Goal: Information Seeking & Learning: Find specific page/section

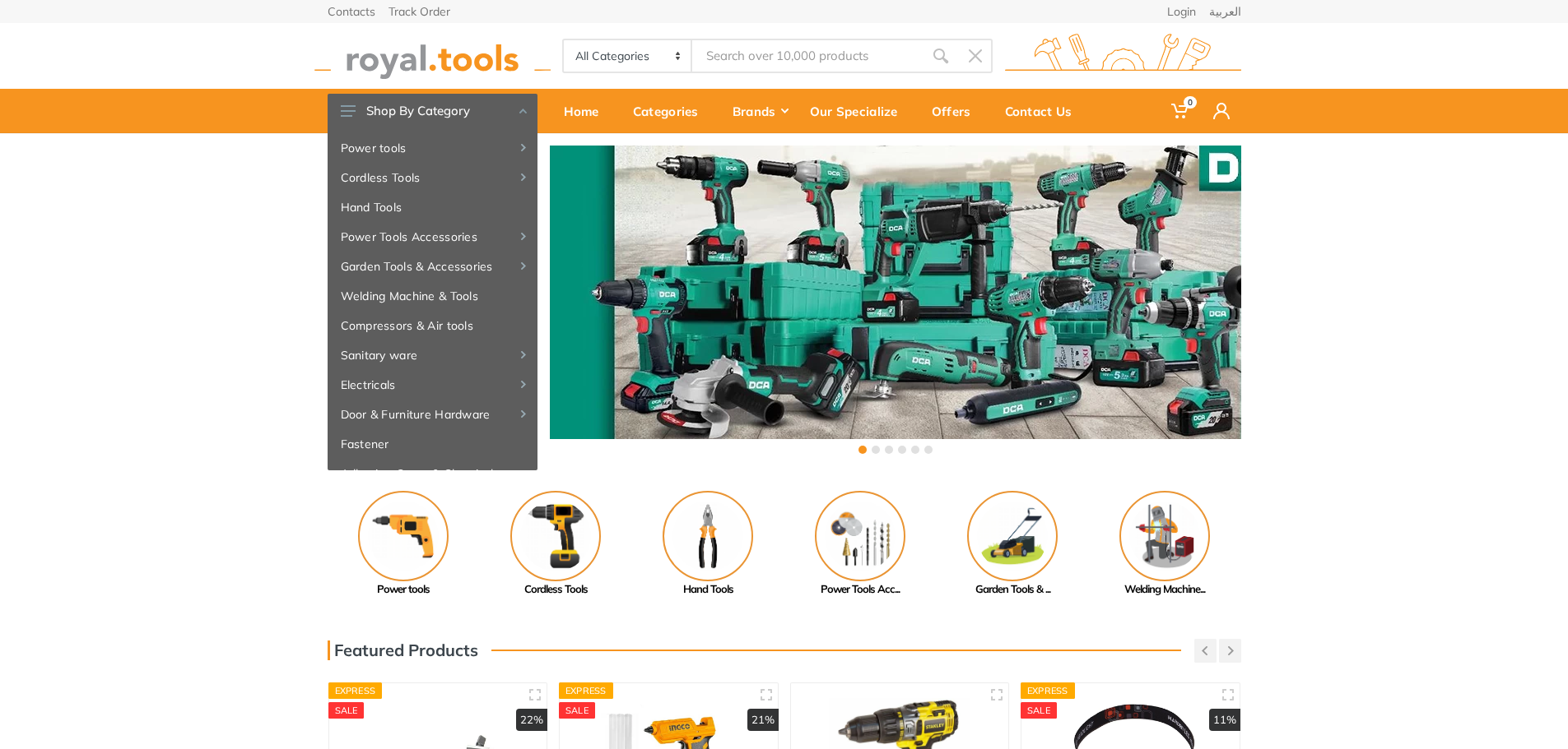
click at [702, 51] on input "Site search" at bounding box center [807, 55] width 230 height 34
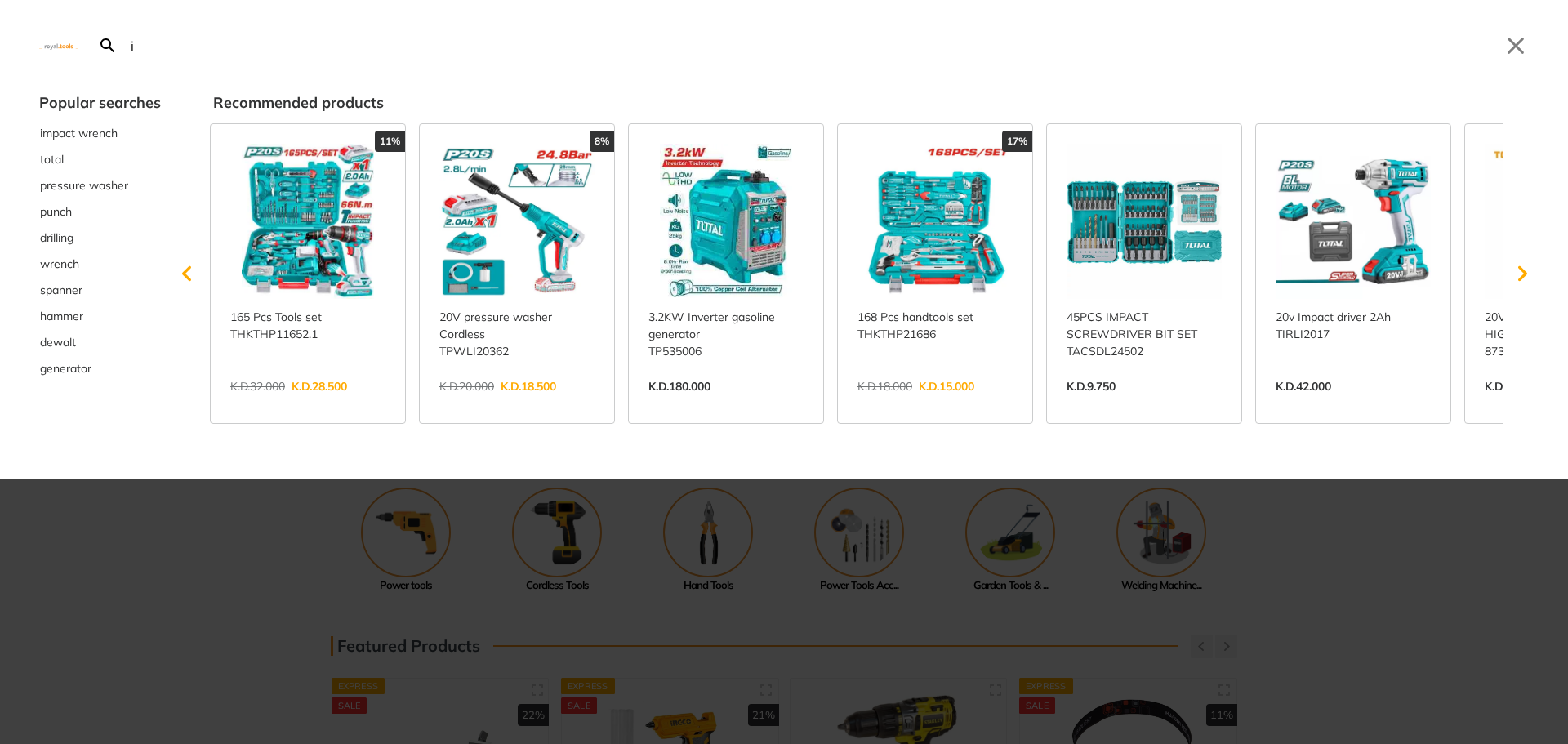
type input "in"
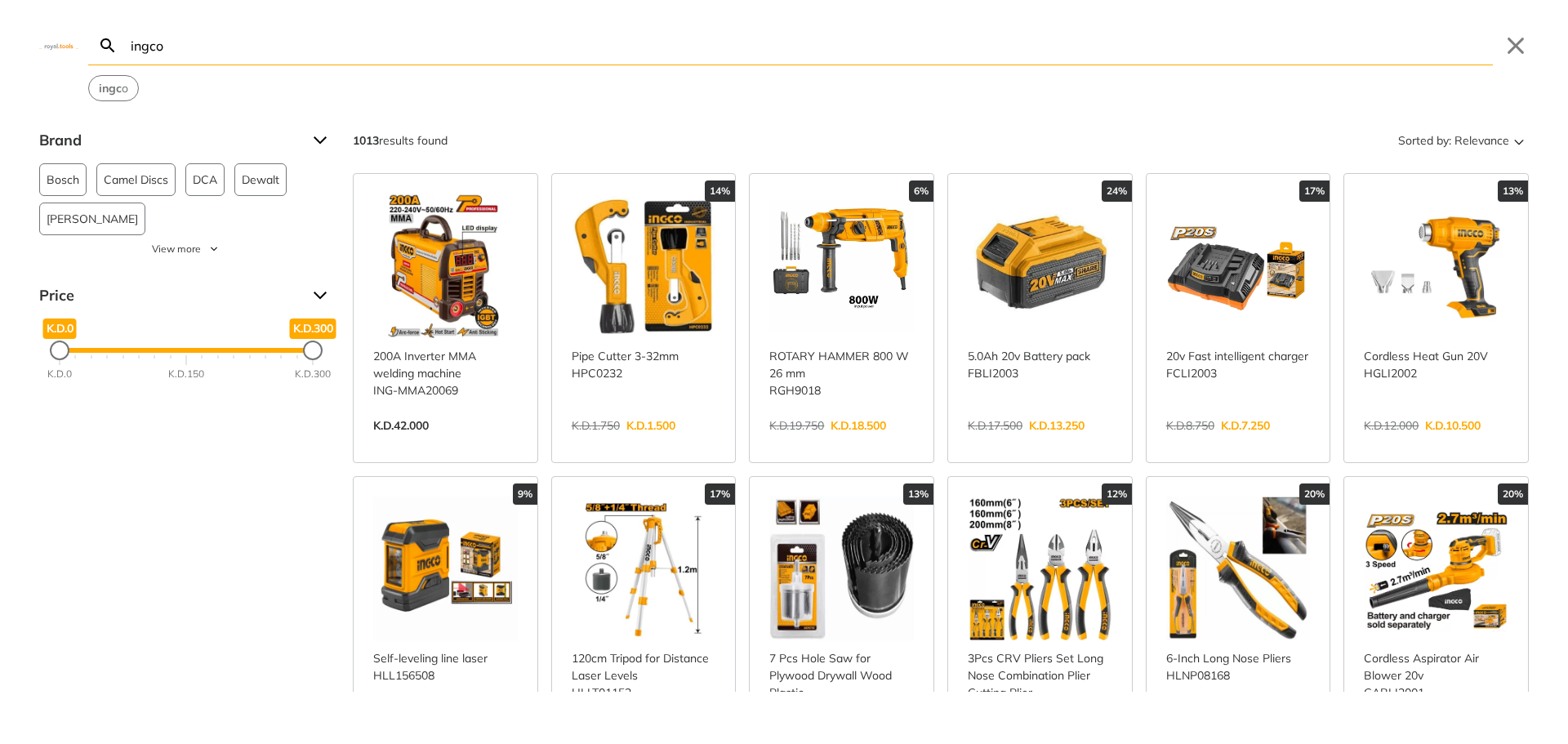
type input "ingco"
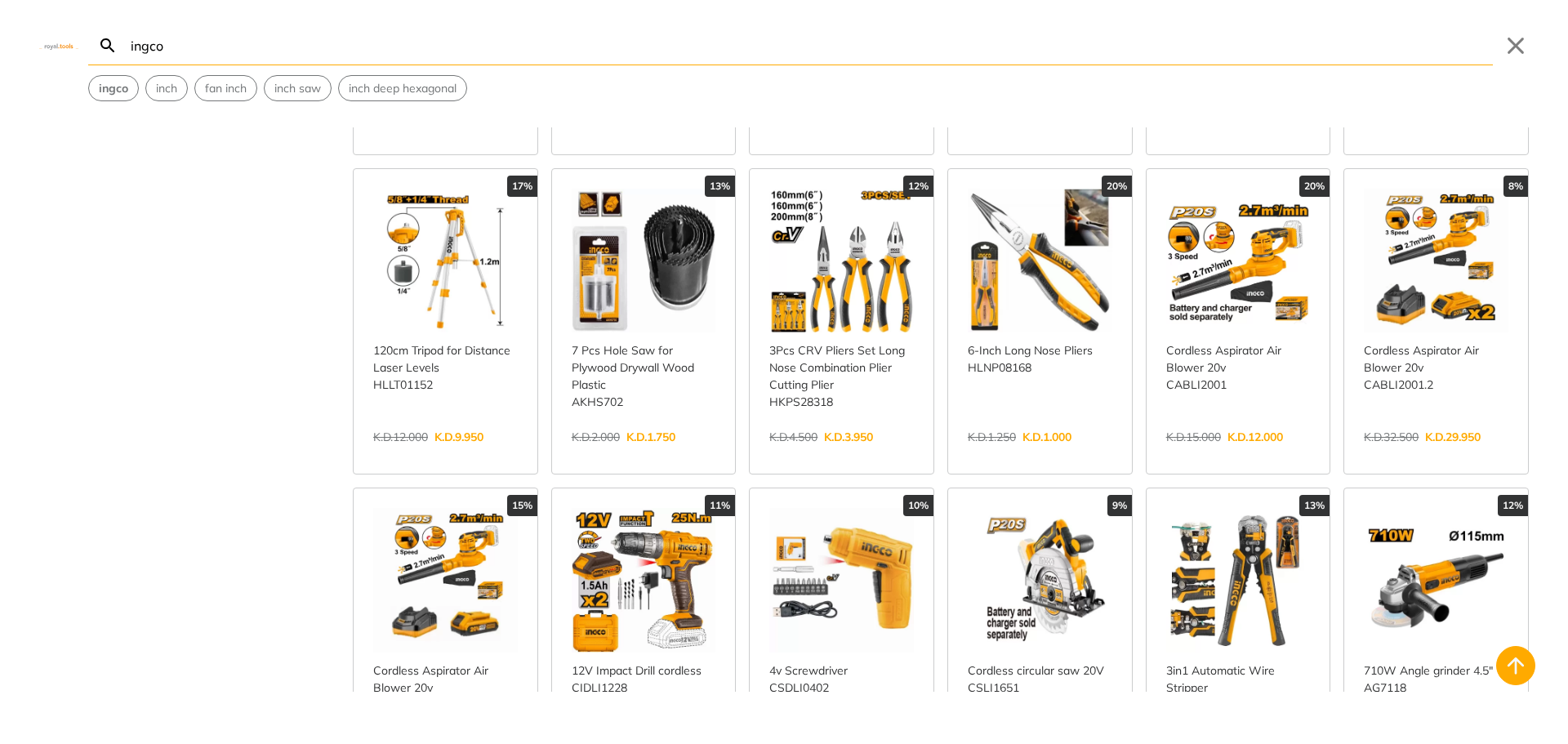
scroll to position [327, 0]
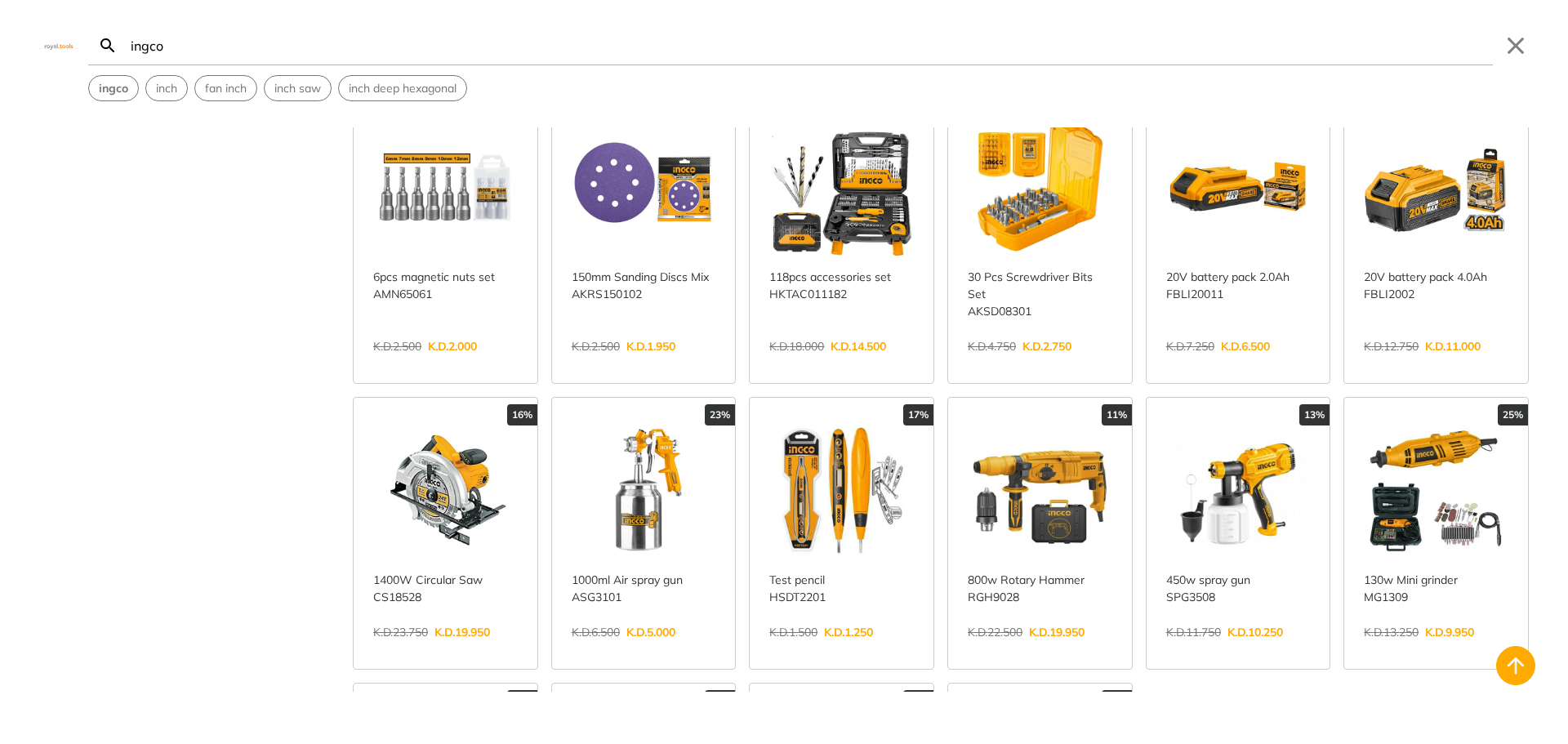
scroll to position [1389, 0]
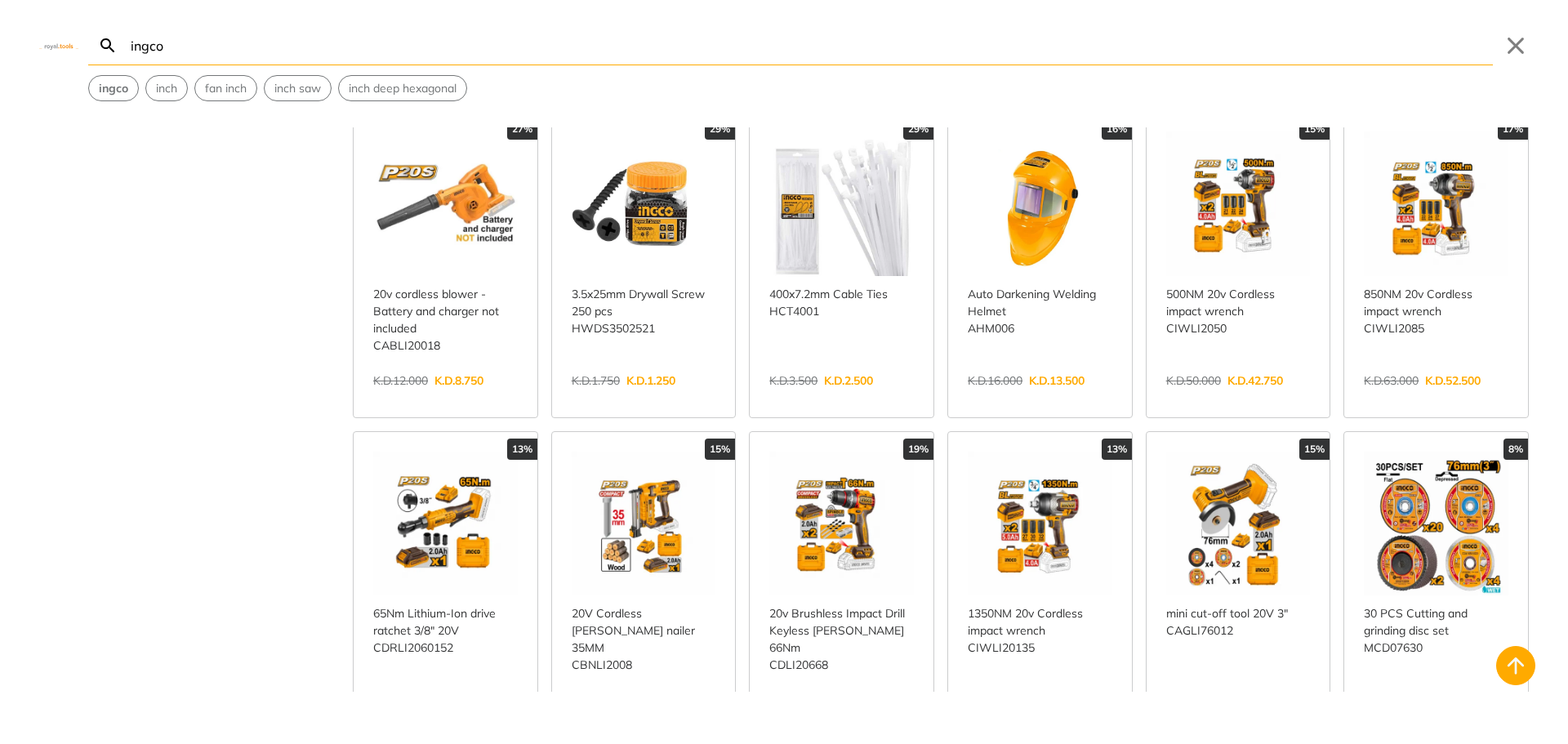
scroll to position [2533, 0]
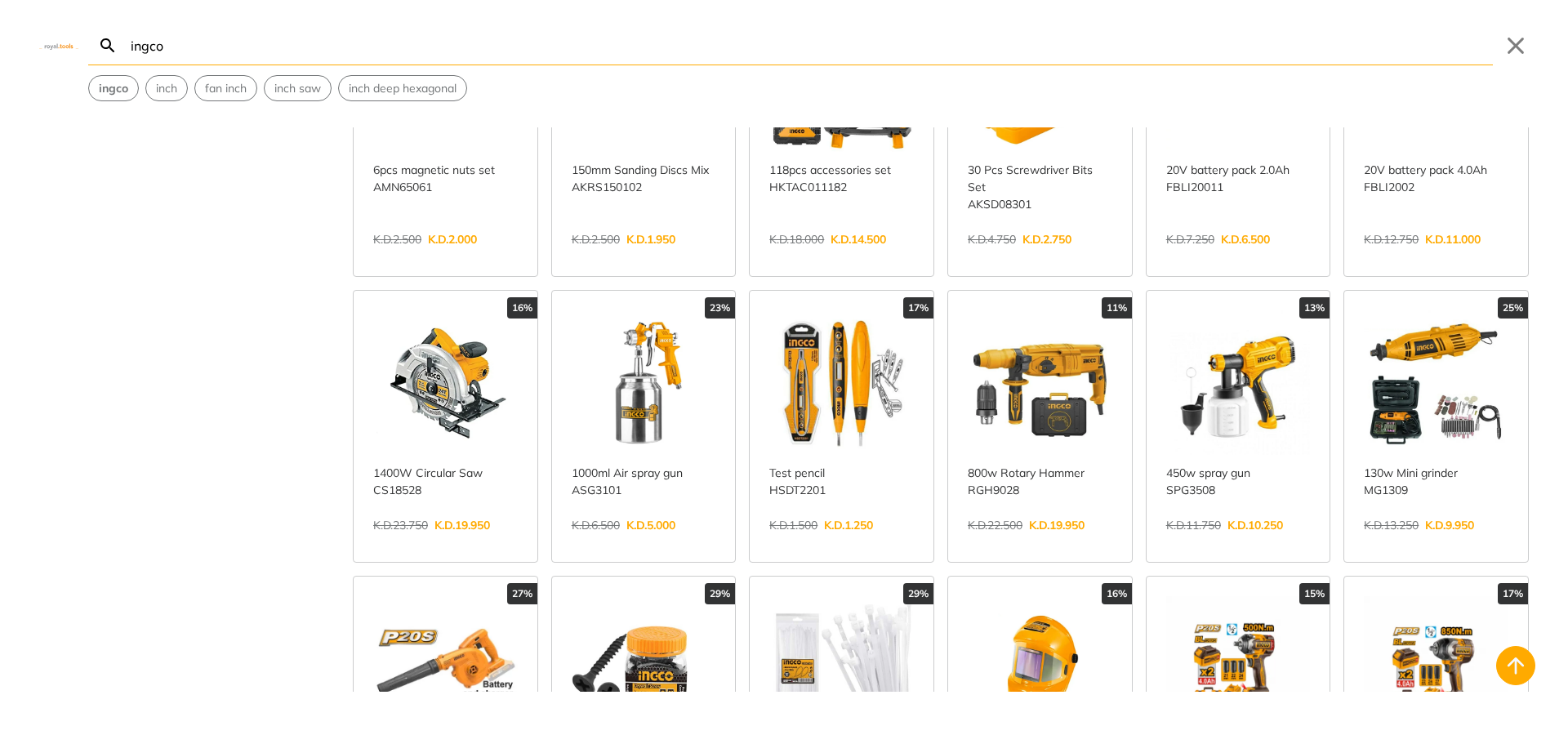
scroll to position [3927, 0]
